Goal: Task Accomplishment & Management: Manage account settings

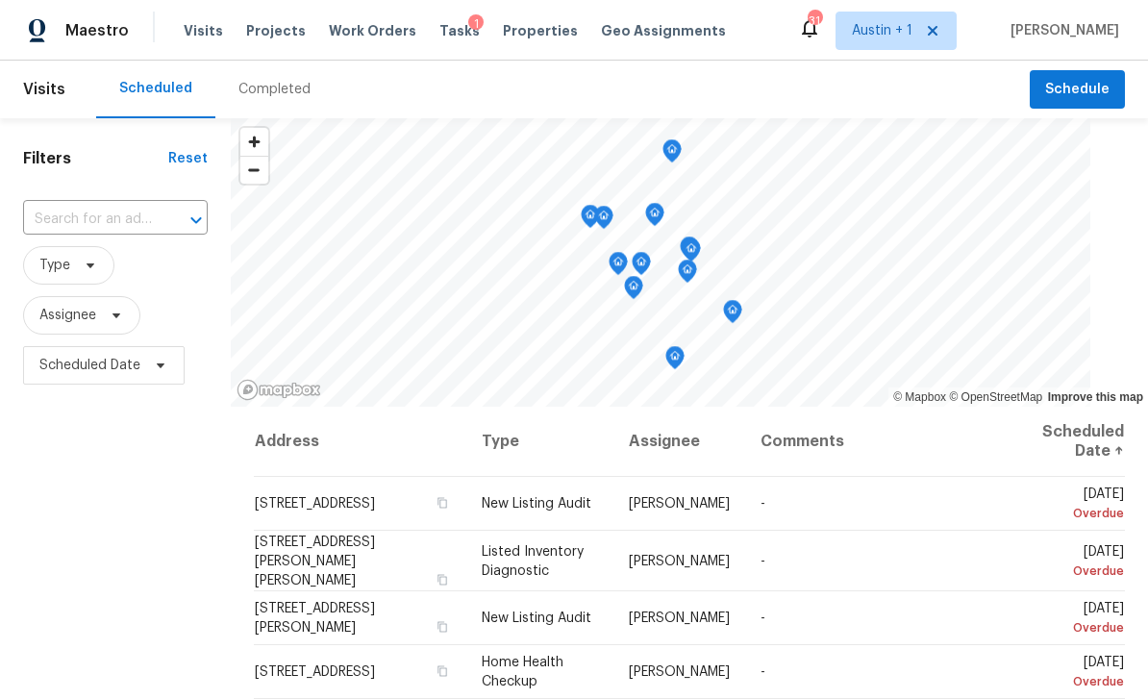
click at [119, 220] on input "text" at bounding box center [88, 220] width 131 height 30
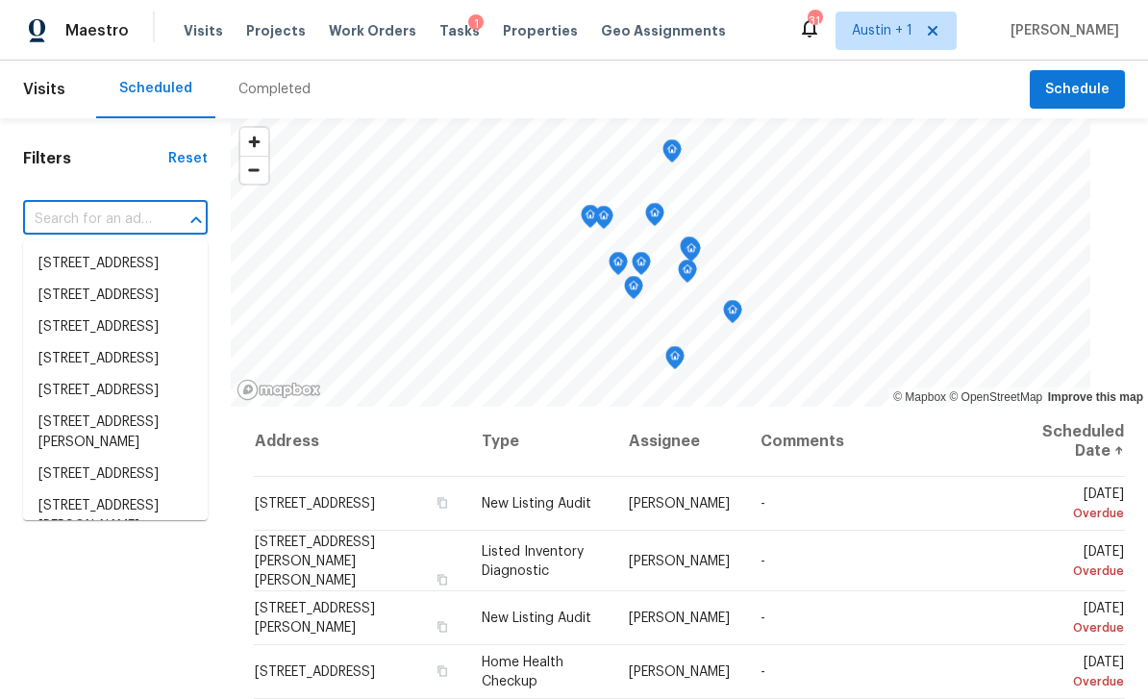
click at [86, 220] on input "text" at bounding box center [88, 220] width 131 height 30
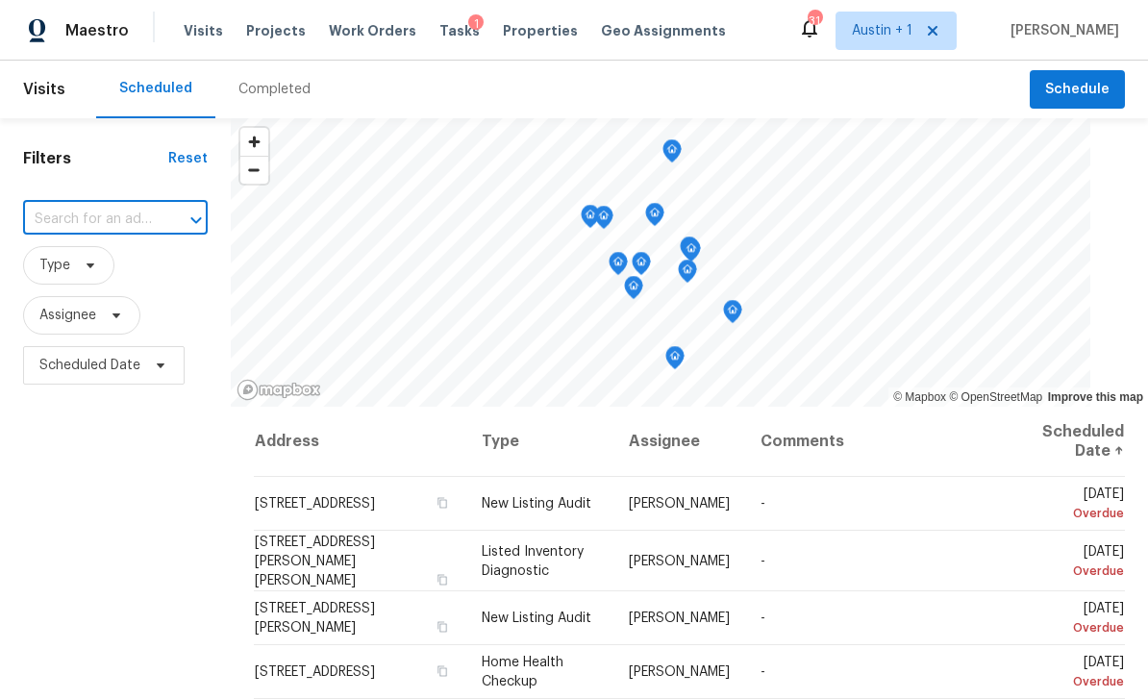
paste input "[STREET_ADDRESS]"
type input "[STREET_ADDRESS]"
click at [122, 257] on li "[STREET_ADDRESS]" at bounding box center [115, 264] width 185 height 32
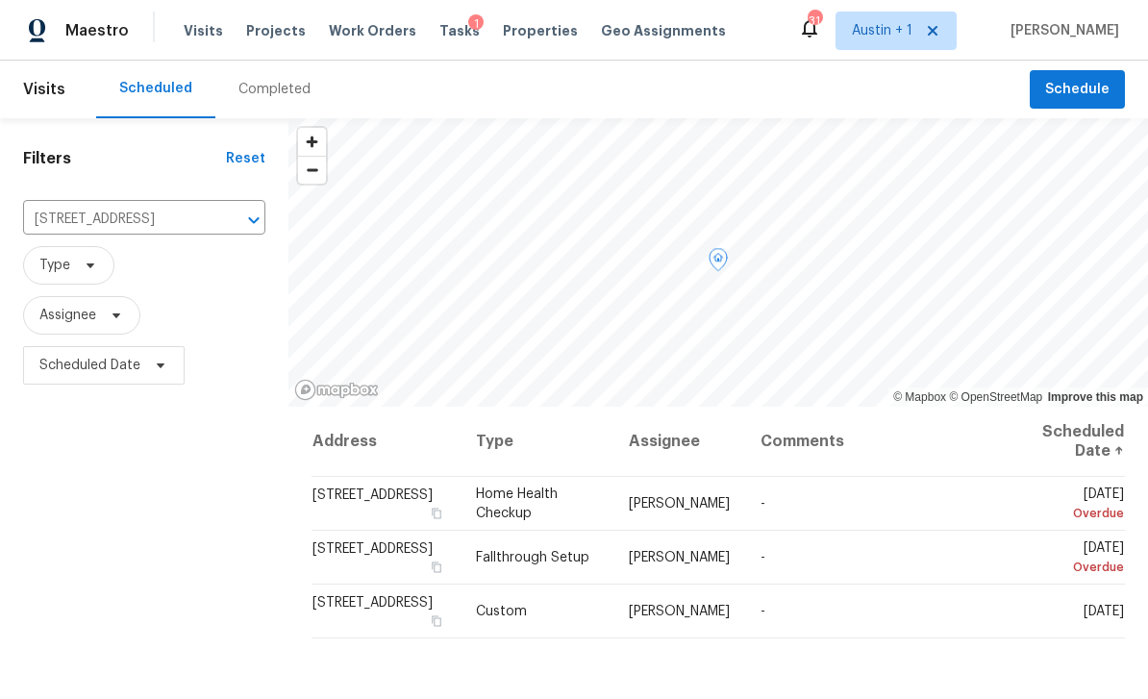
click at [0, 0] on icon at bounding box center [0, 0] width 0 height 0
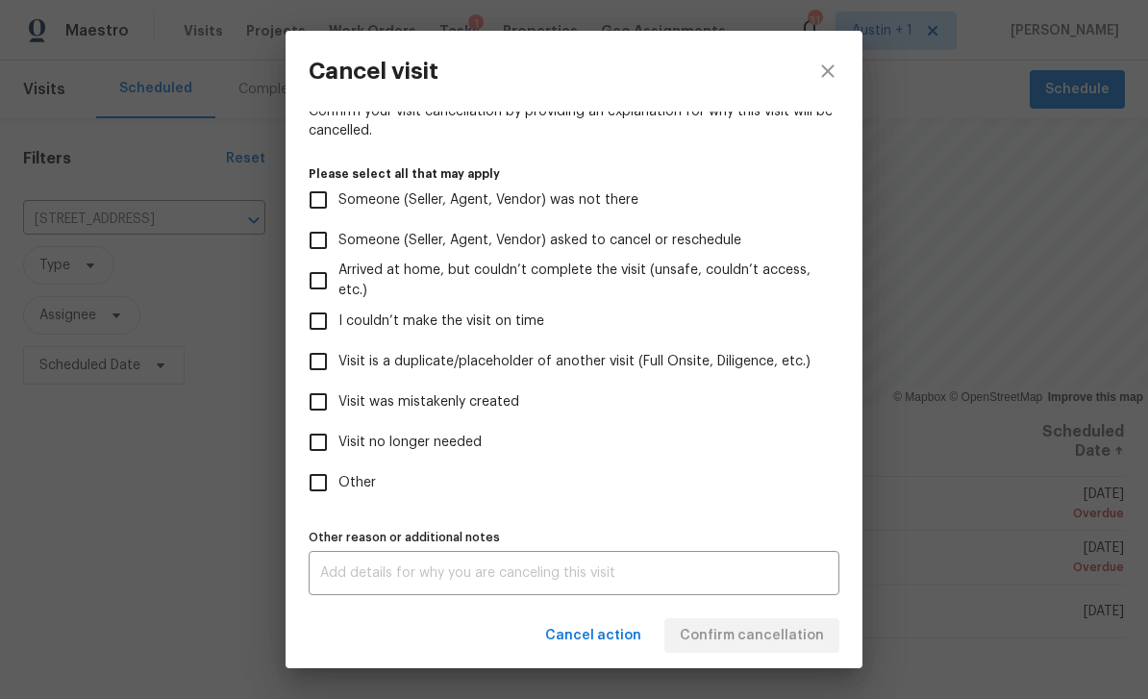
scroll to position [160, 0]
click at [512, 396] on span "Visit was mistakenly created" at bounding box center [428, 402] width 181 height 20
click at [338, 396] on input "Visit was mistakenly created" at bounding box center [318, 402] width 40 height 40
checkbox input "true"
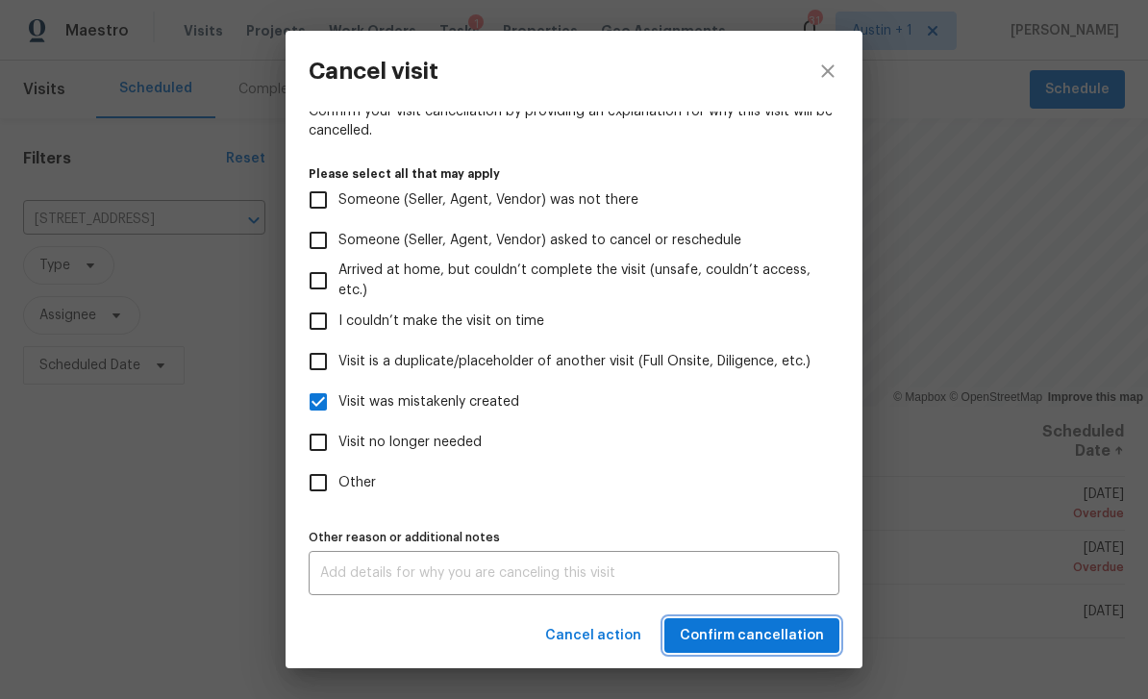
click at [764, 637] on span "Confirm cancellation" at bounding box center [752, 636] width 144 height 24
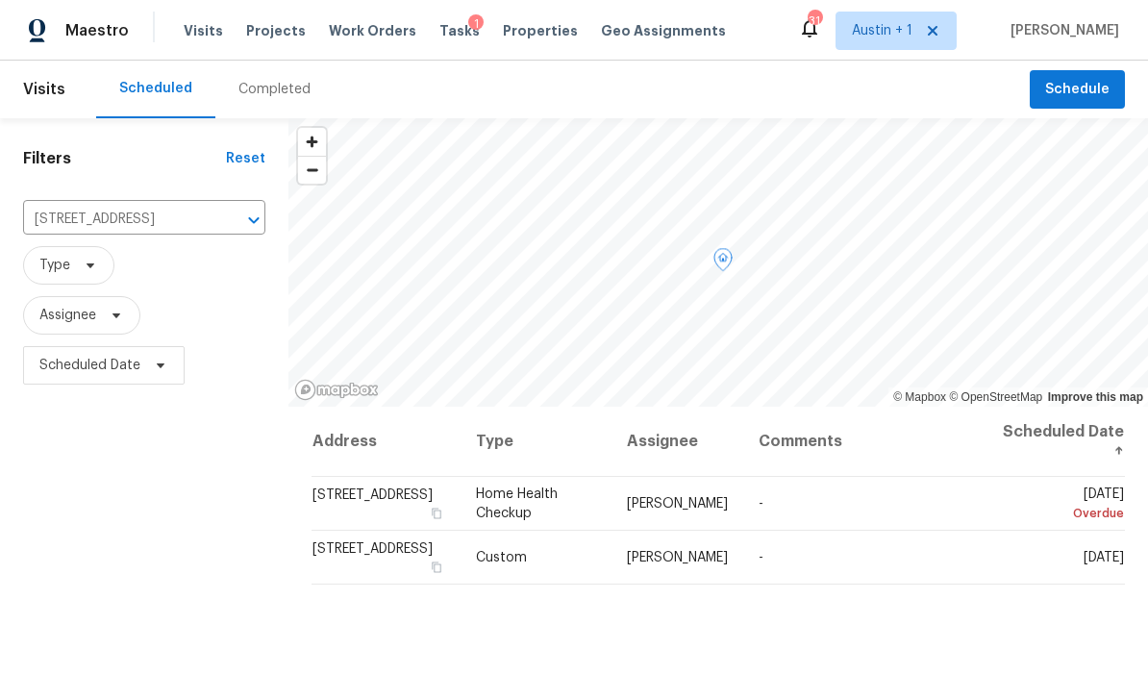
click at [372, 472] on th "Address" at bounding box center [386, 442] width 149 height 70
click at [366, 515] on td "[STREET_ADDRESS]" at bounding box center [386, 504] width 149 height 54
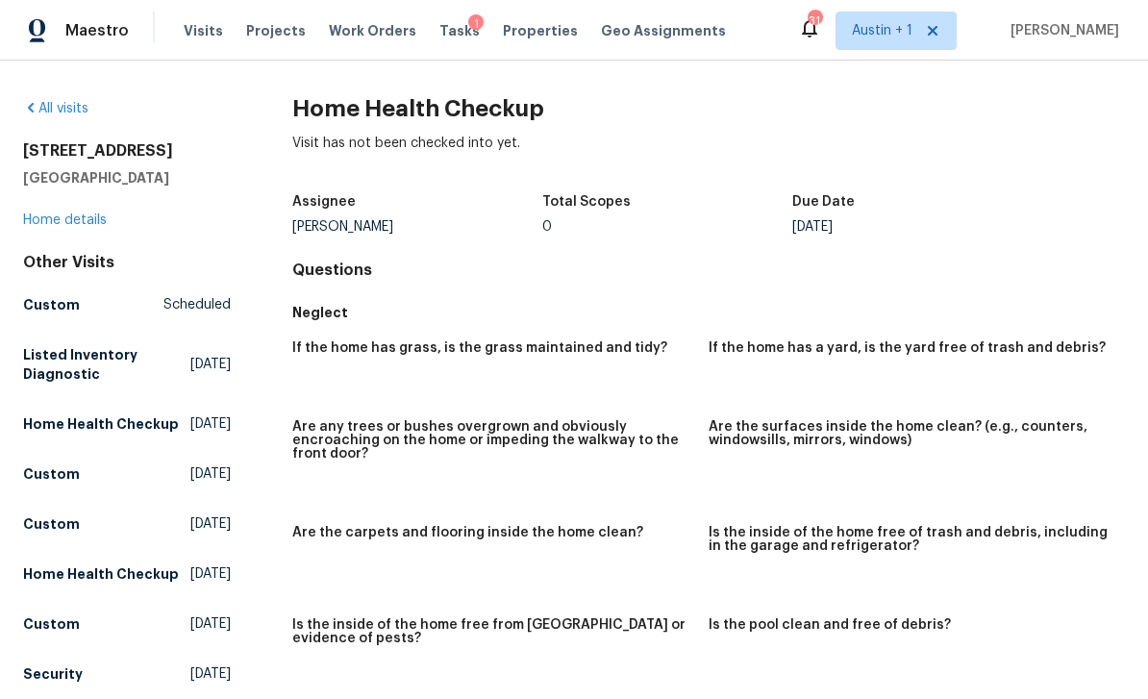
click at [51, 226] on link "Home details" at bounding box center [65, 219] width 84 height 13
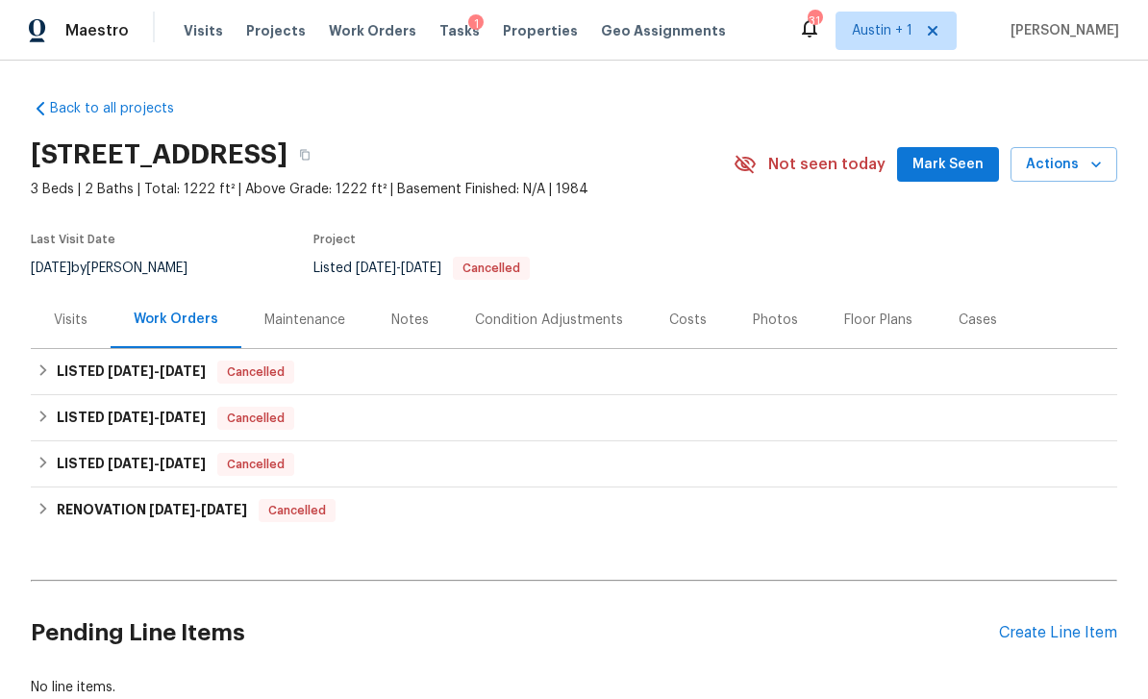
click at [62, 315] on div "Visits" at bounding box center [71, 320] width 34 height 19
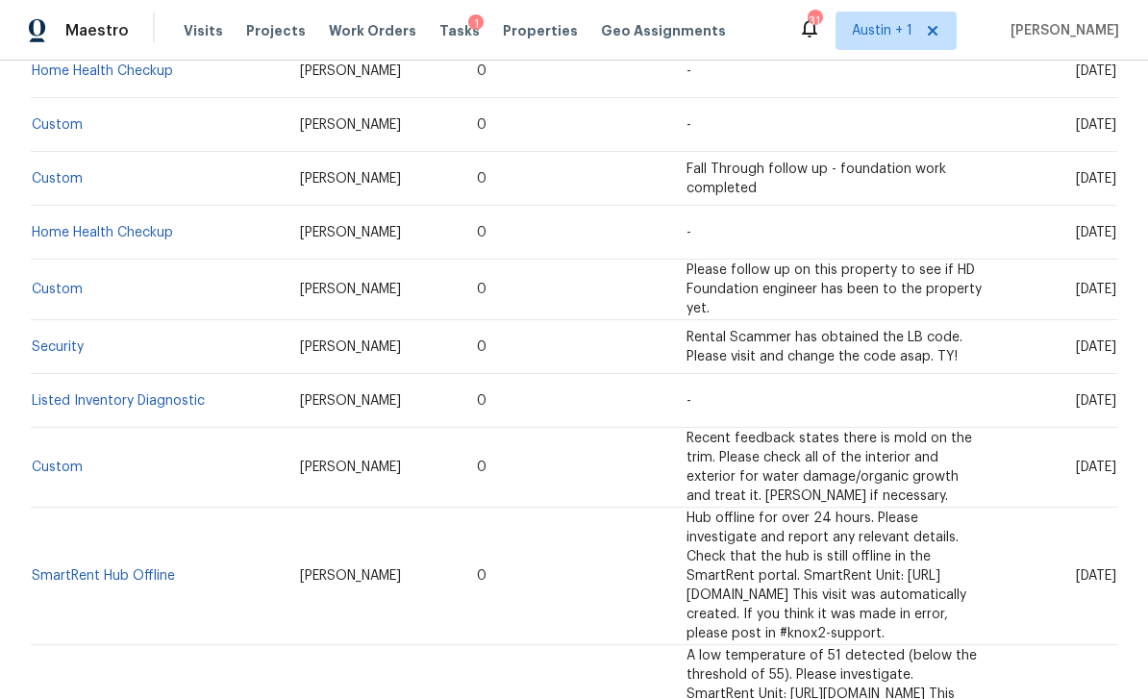
scroll to position [614, 0]
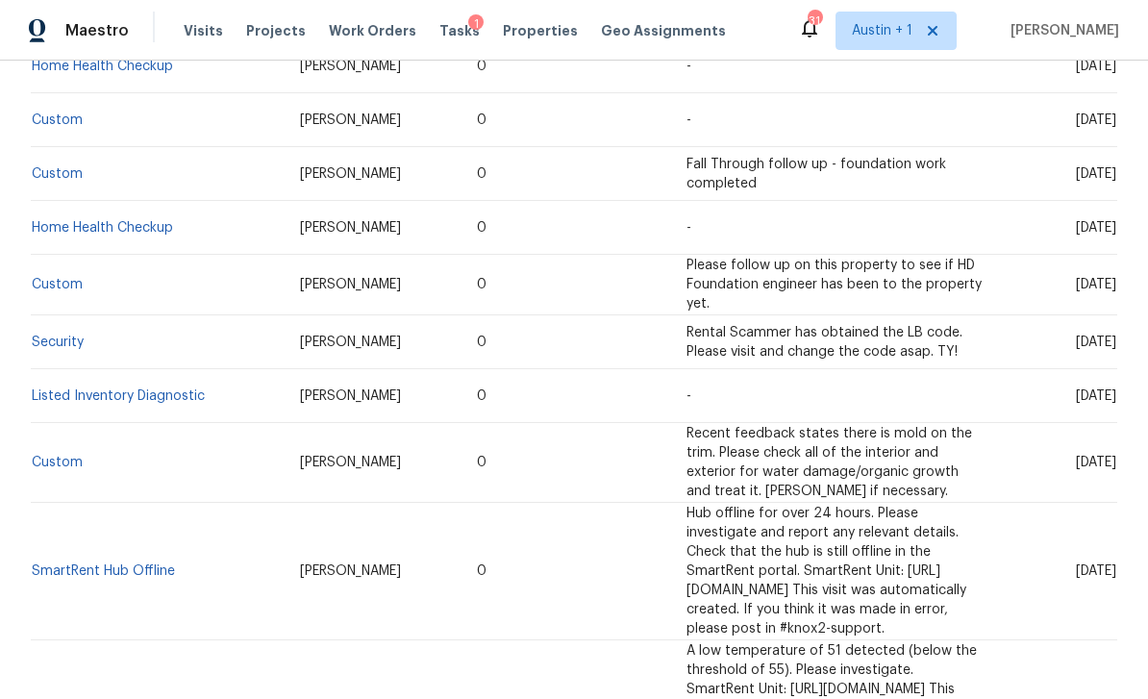
click at [107, 389] on link "Listed Inventory Diagnostic" at bounding box center [118, 395] width 173 height 13
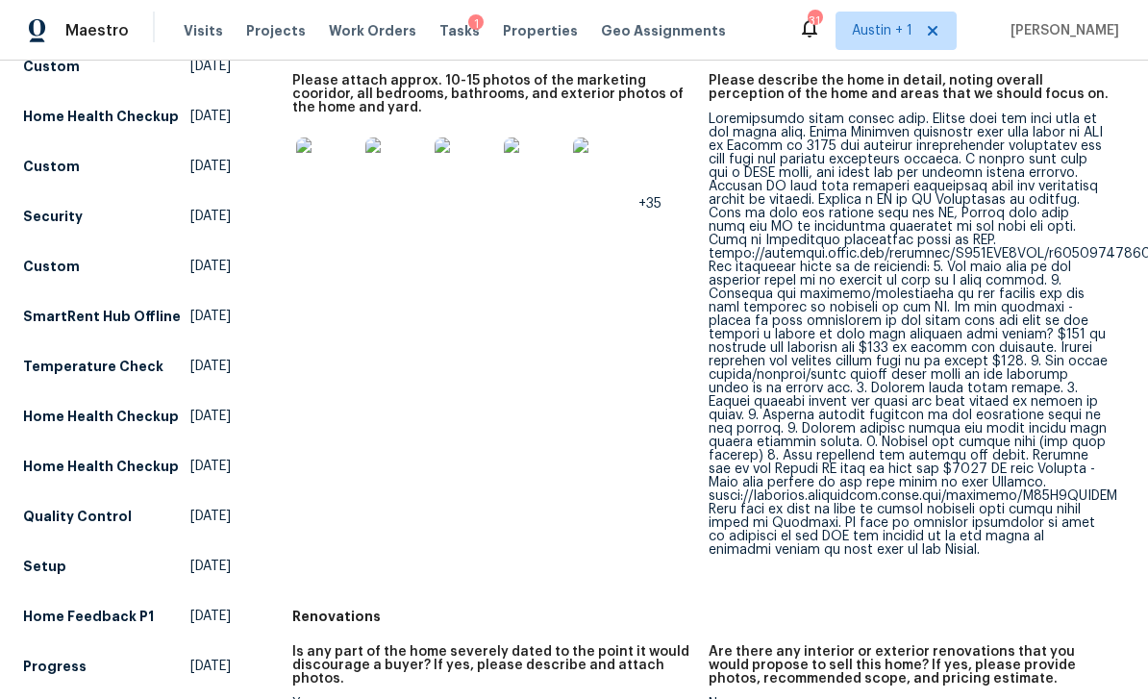
scroll to position [527, 0]
